Goal: Navigation & Orientation: Understand site structure

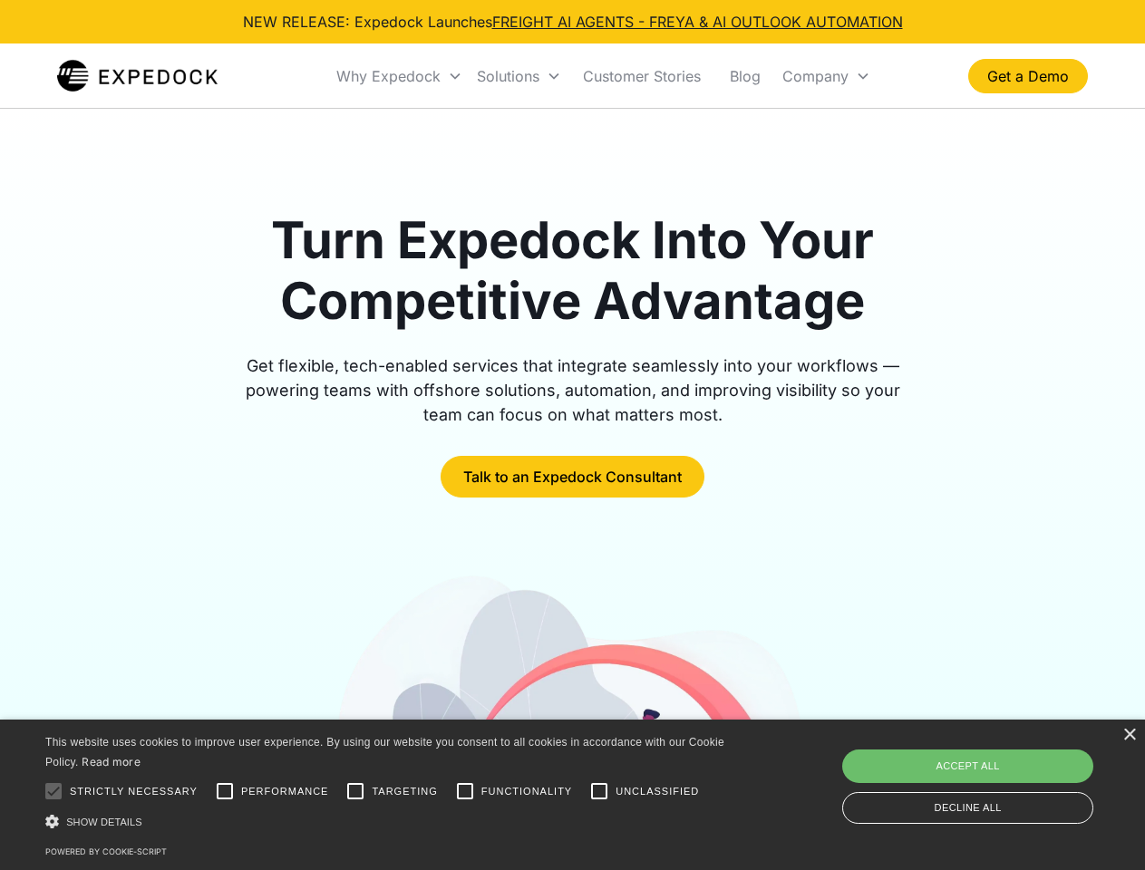
click at [400, 76] on div "Why Expedock" at bounding box center [388, 76] width 104 height 18
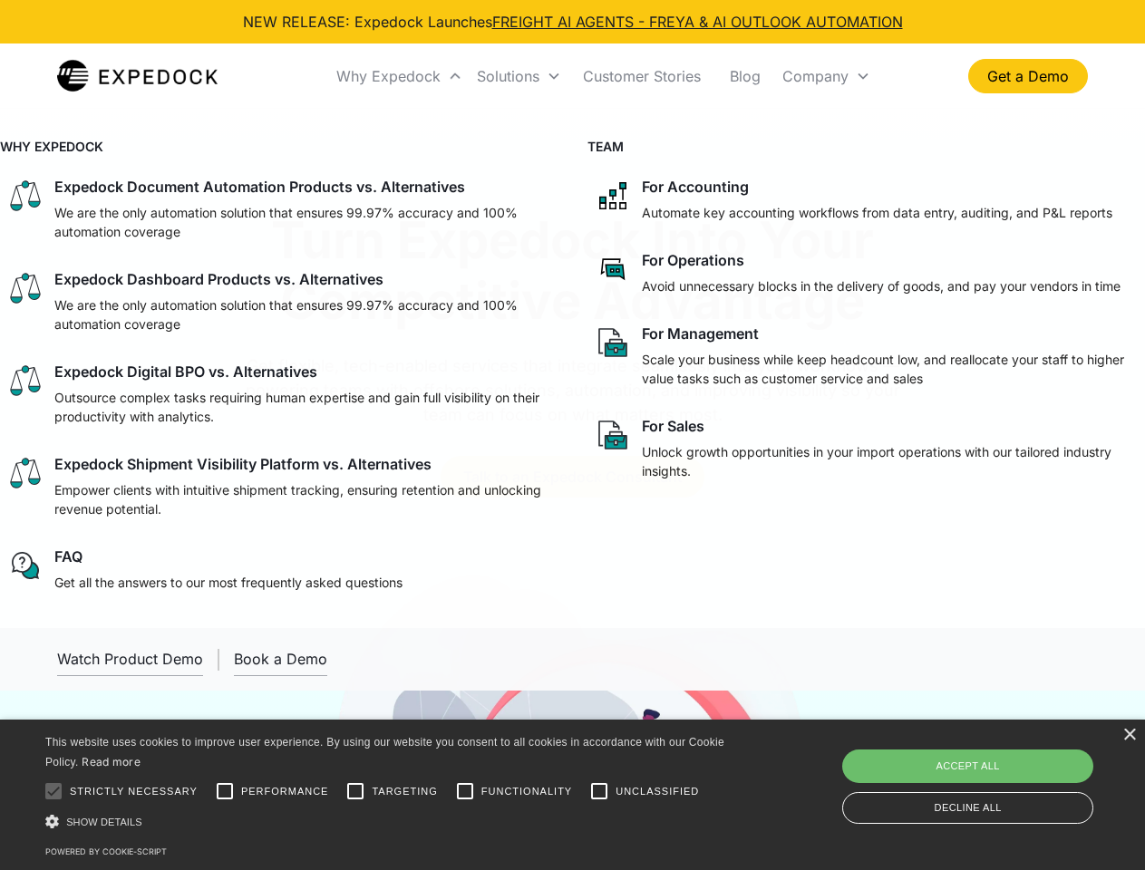
click at [519, 76] on div "Solutions" at bounding box center [508, 76] width 63 height 18
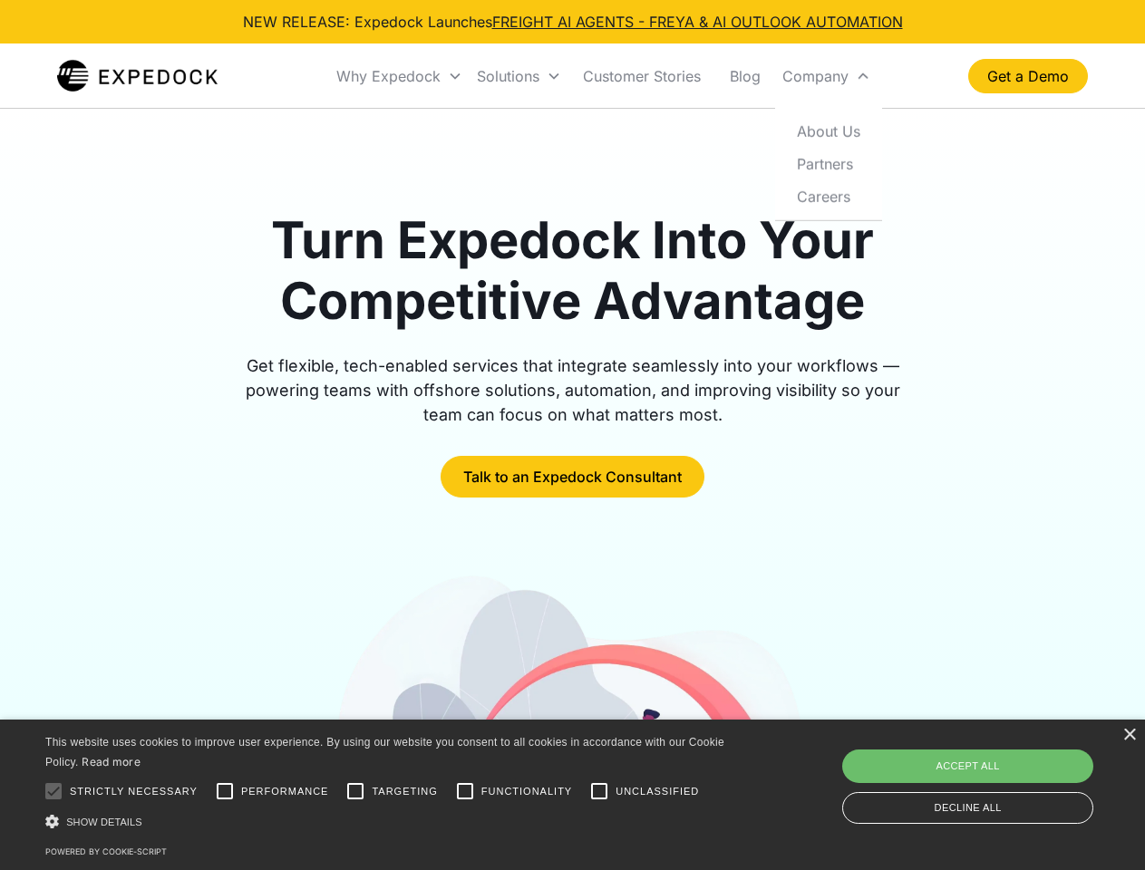
click at [826, 76] on div "Company" at bounding box center [815, 76] width 66 height 18
click at [53, 791] on div at bounding box center [53, 791] width 36 height 36
click at [225, 791] on input "Performance" at bounding box center [225, 791] width 36 height 36
checkbox input "true"
click at [355, 791] on input "Targeting" at bounding box center [355, 791] width 36 height 36
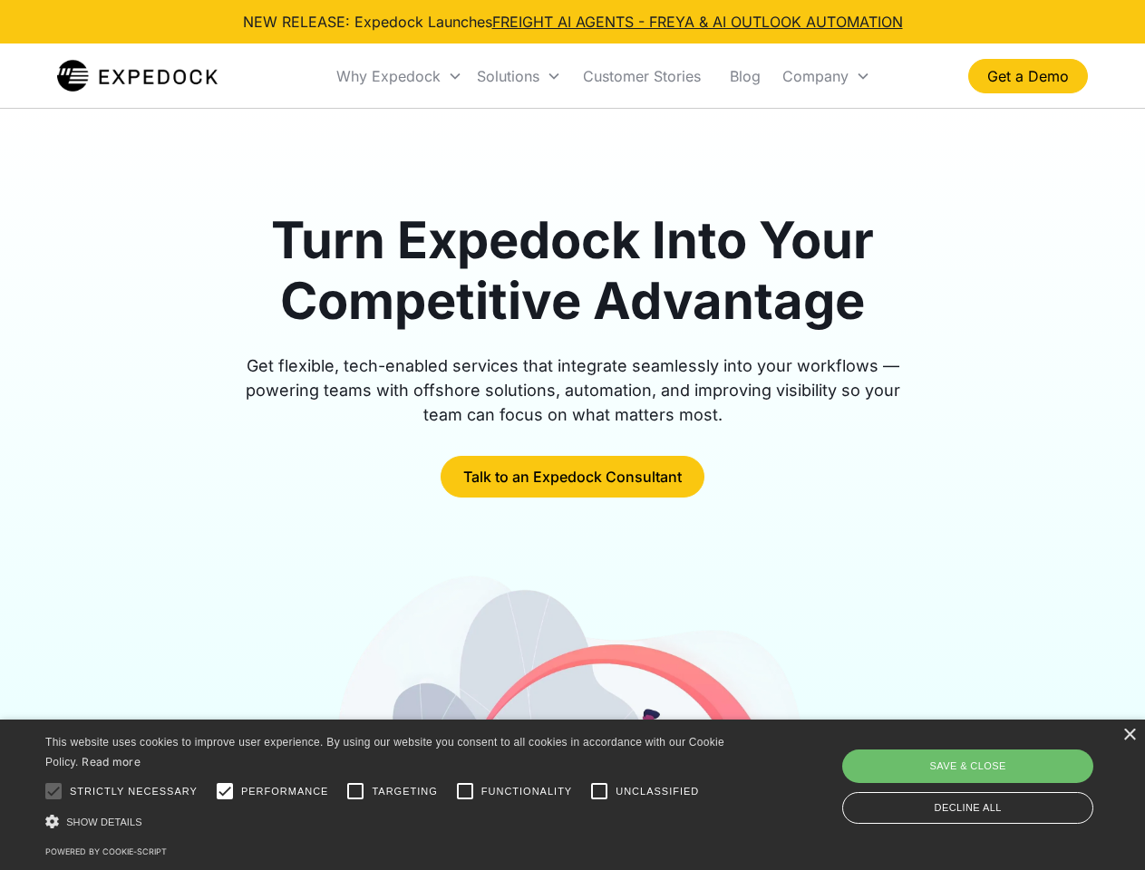
checkbox input "true"
click at [465, 791] on input "Functionality" at bounding box center [465, 791] width 36 height 36
checkbox input "true"
click at [599, 791] on input "Unclassified" at bounding box center [599, 791] width 36 height 36
checkbox input "true"
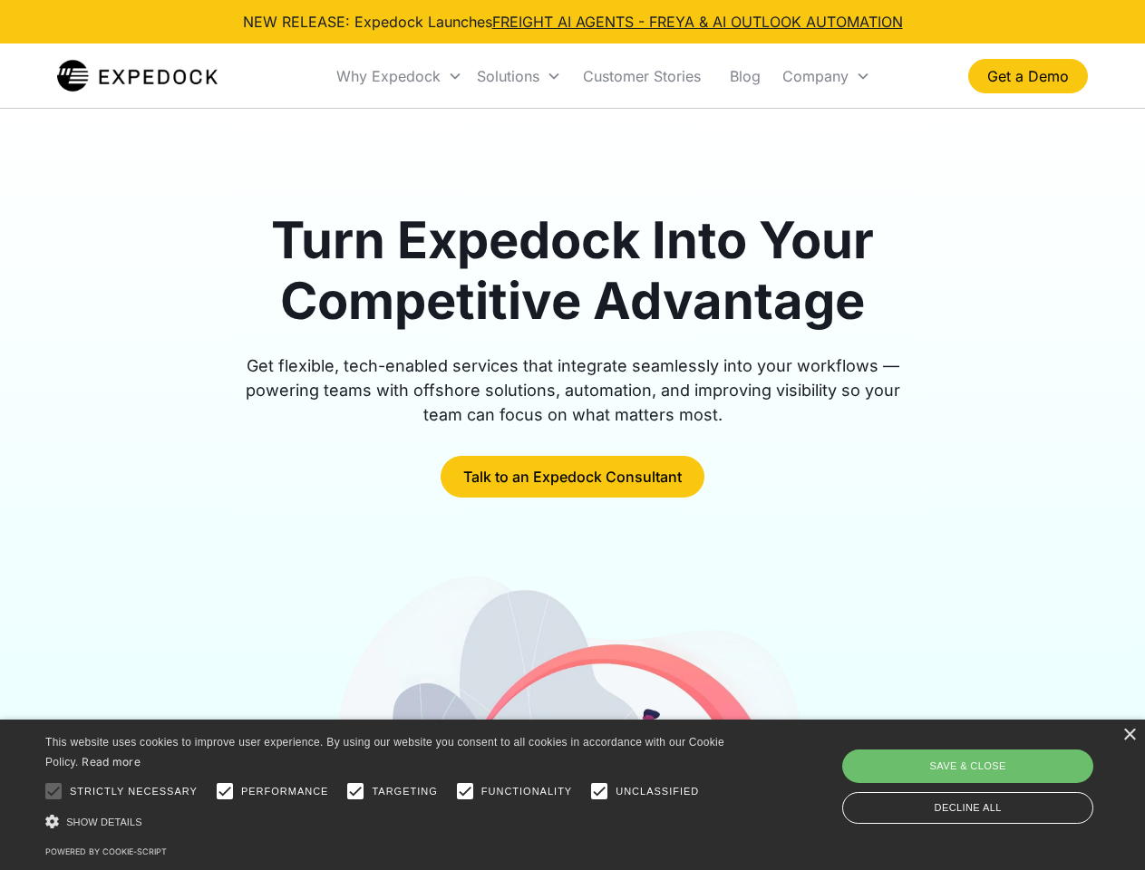
click at [388, 821] on div "Show details Hide details" at bounding box center [387, 821] width 685 height 19
